Goal: Transaction & Acquisition: Purchase product/service

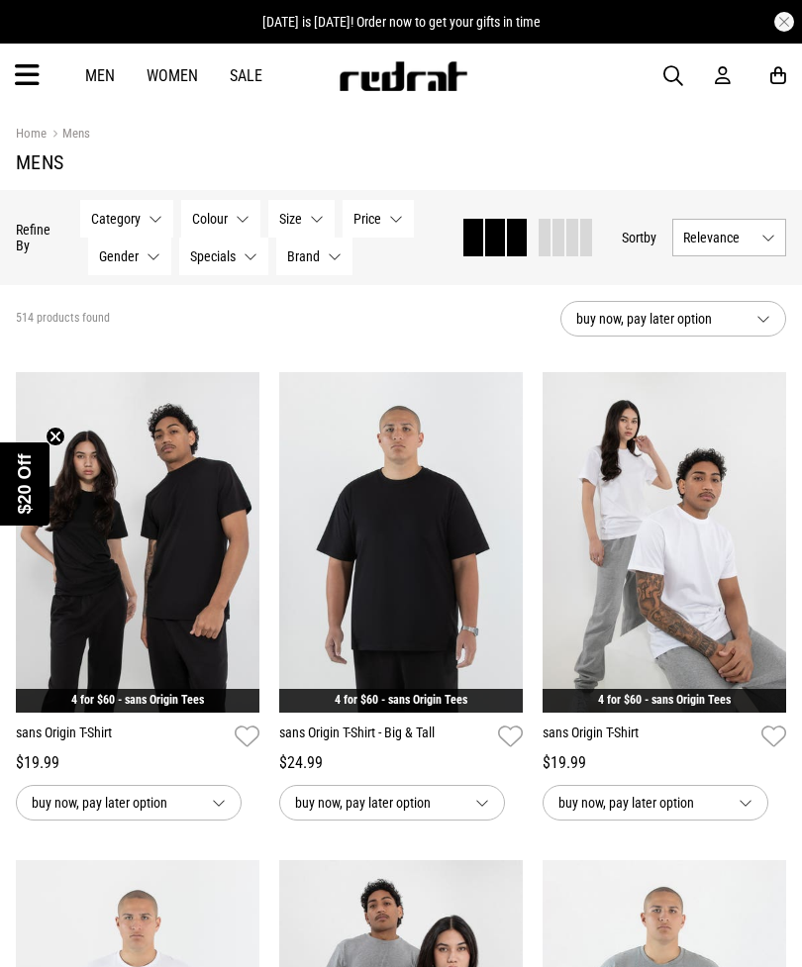
scroll to position [34, 0]
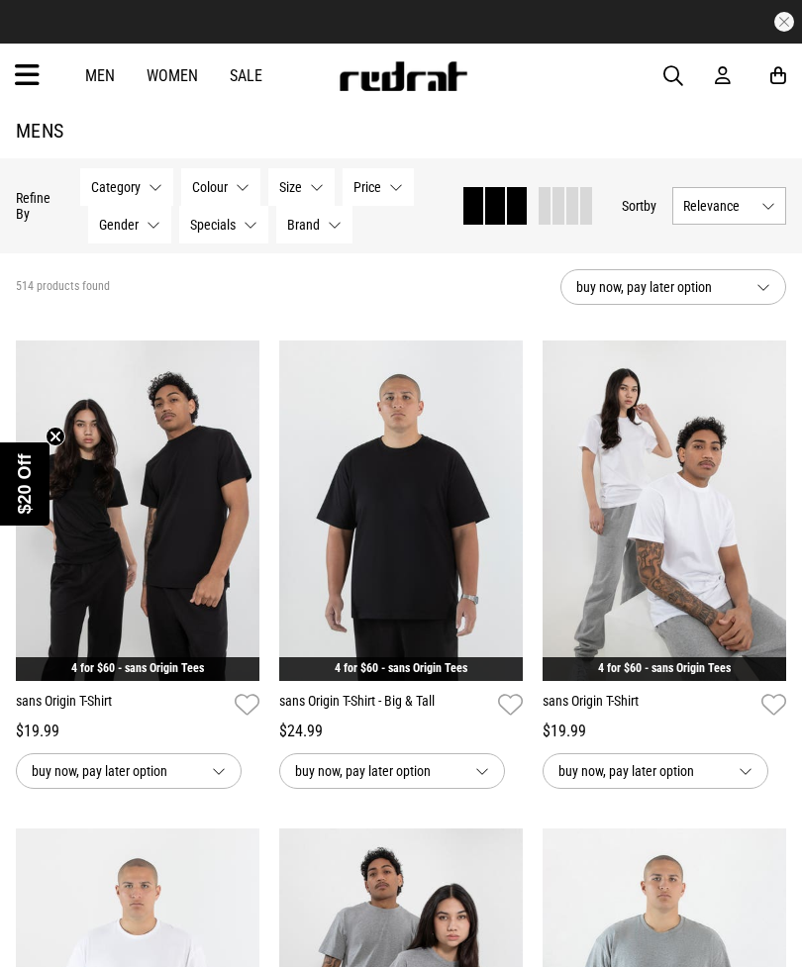
click at [35, 72] on icon at bounding box center [27, 75] width 25 height 33
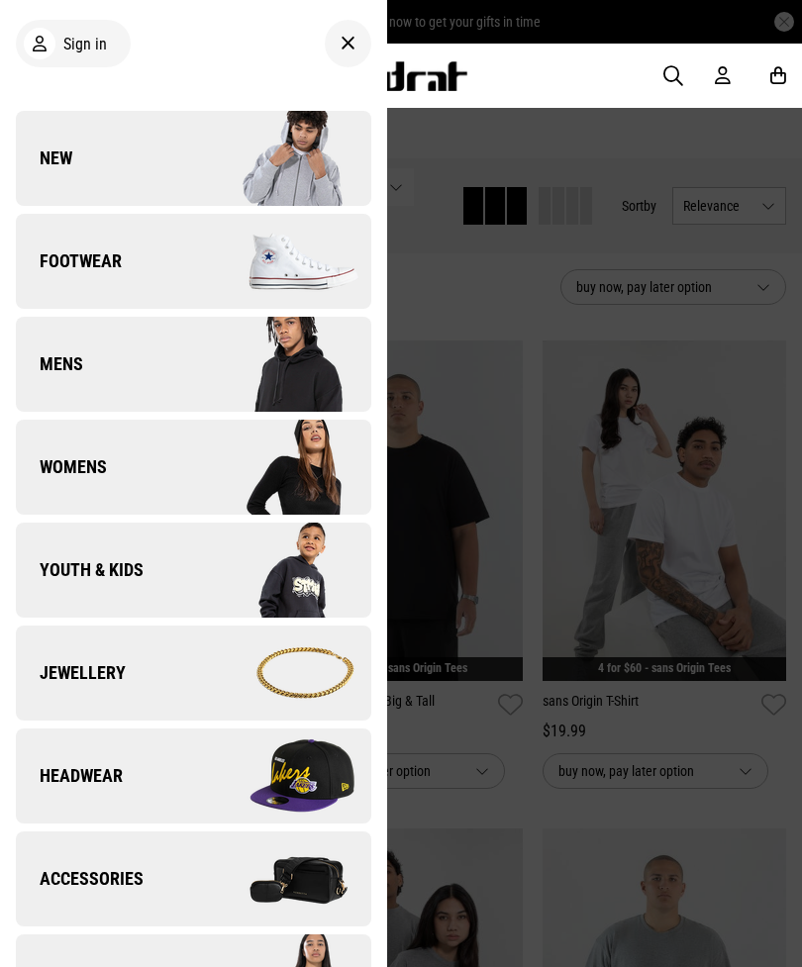
click at [117, 261] on span "Footwear" at bounding box center [69, 261] width 106 height 24
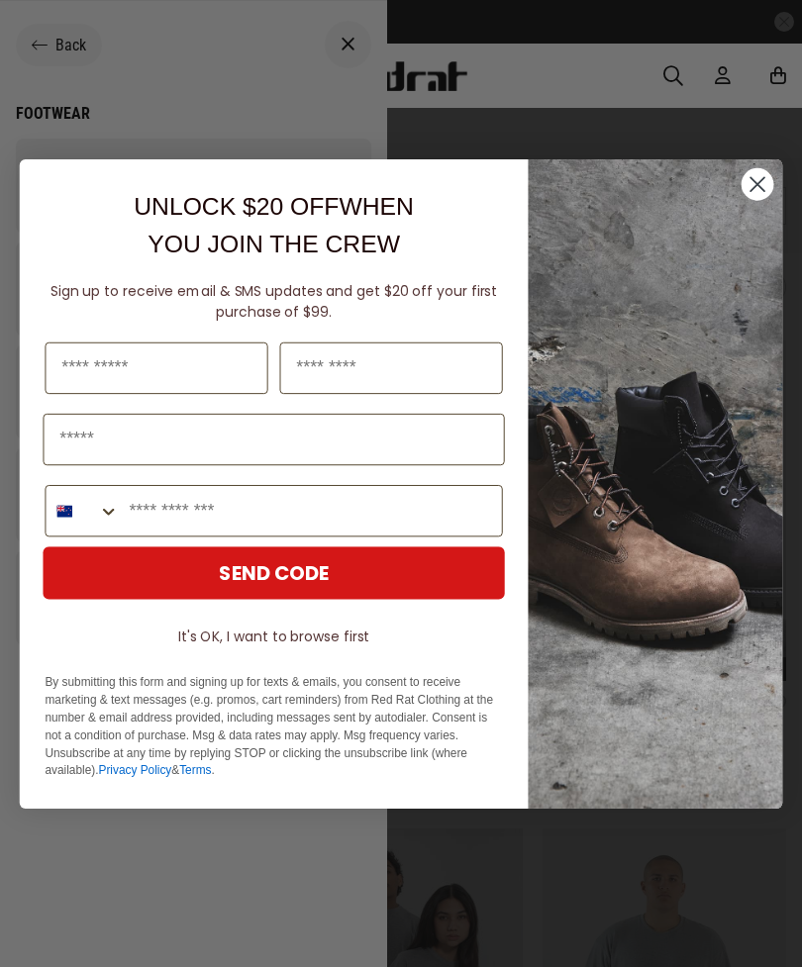
click at [768, 179] on circle "Close dialog" at bounding box center [757, 183] width 33 height 33
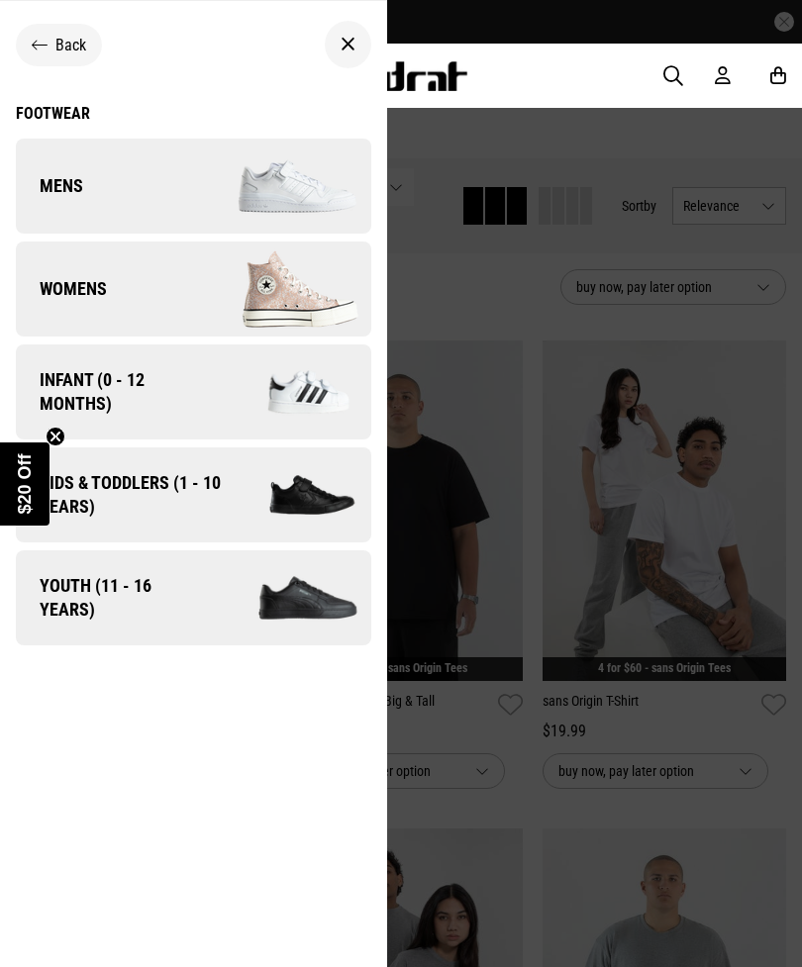
click at [85, 187] on link "Mens" at bounding box center [193, 186] width 355 height 95
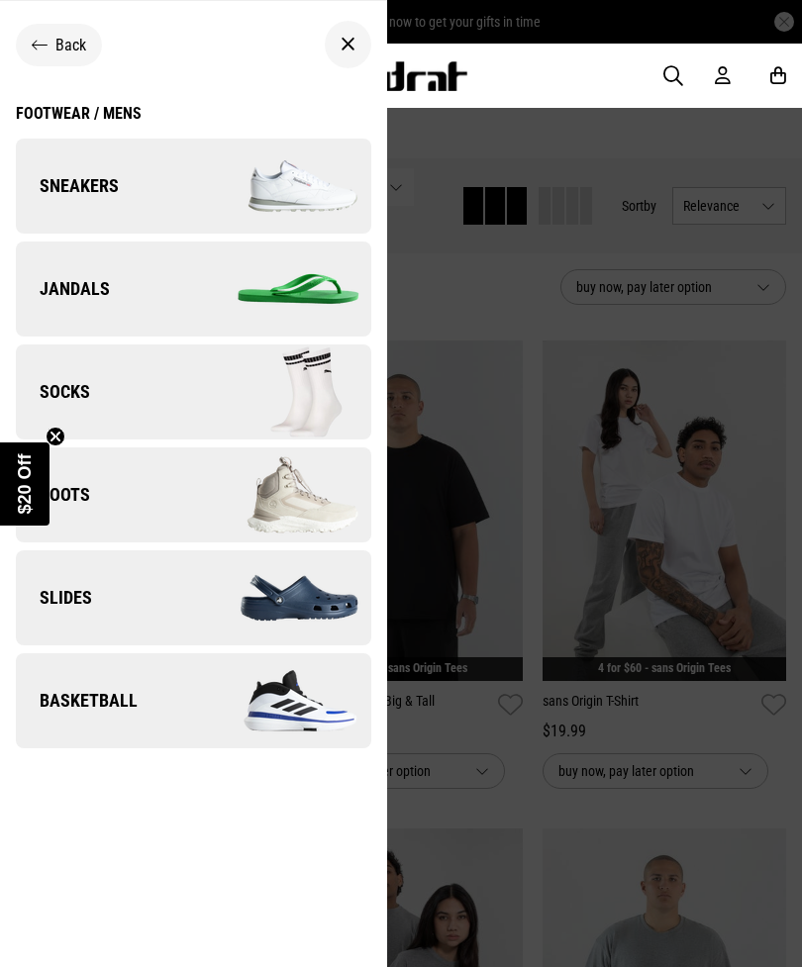
click at [134, 495] on link "Boots" at bounding box center [193, 494] width 355 height 95
